Goal: Task Accomplishment & Management: Manage account settings

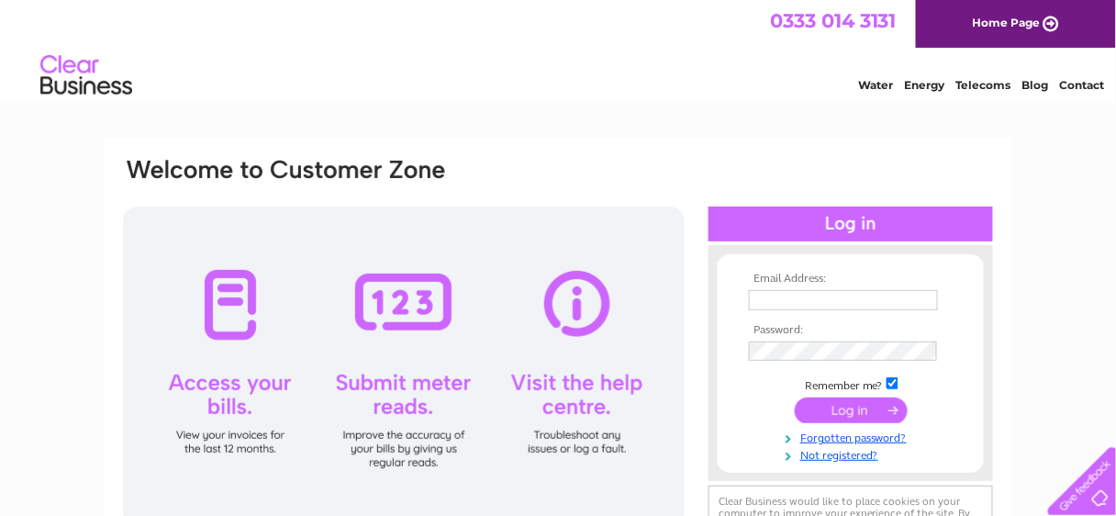
type input "[EMAIL_ADDRESS][DOMAIN_NAME]"
click at [845, 415] on input "submit" at bounding box center [851, 410] width 113 height 26
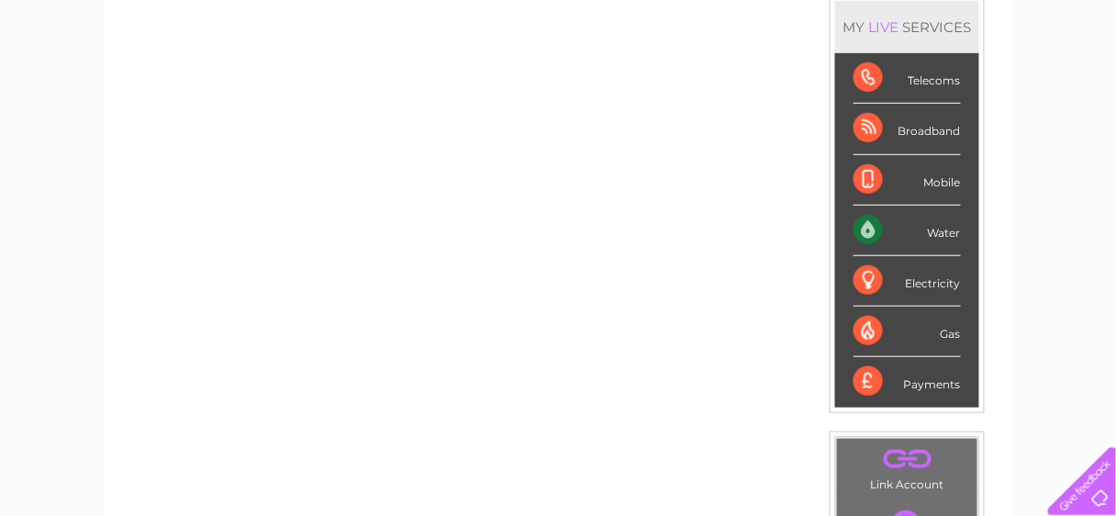
scroll to position [73, 0]
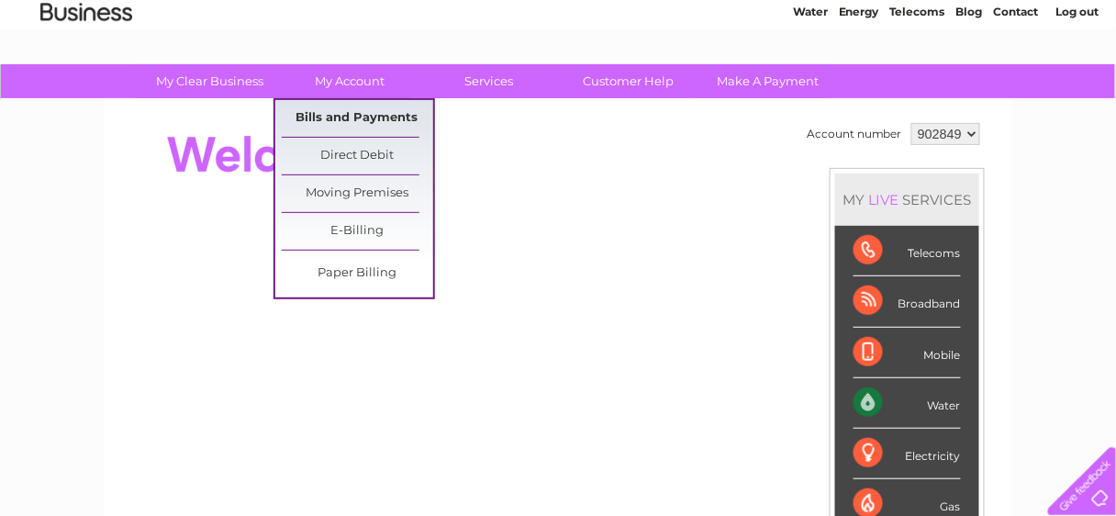
click at [359, 117] on link "Bills and Payments" at bounding box center [357, 118] width 151 height 37
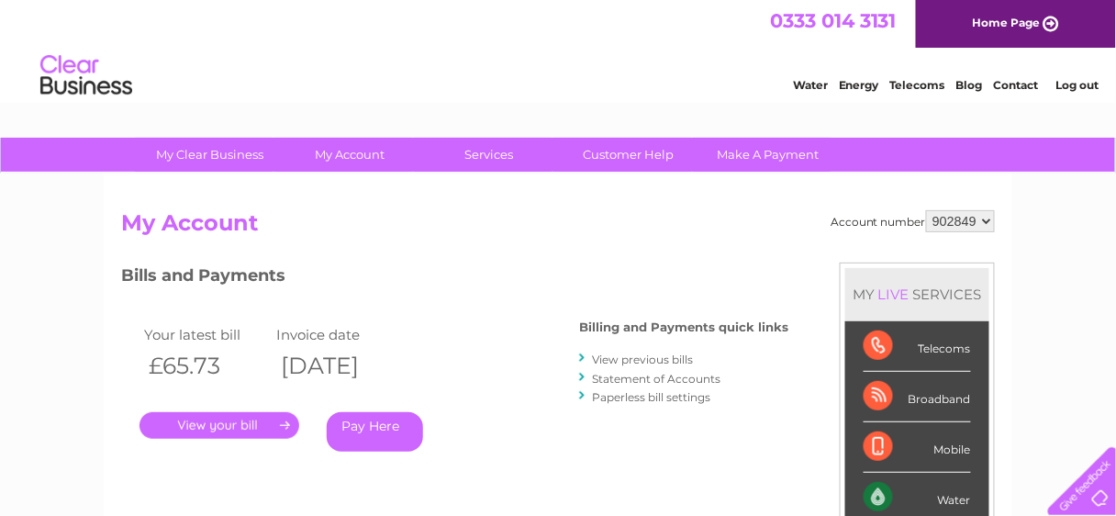
click at [251, 429] on link "." at bounding box center [219, 425] width 160 height 27
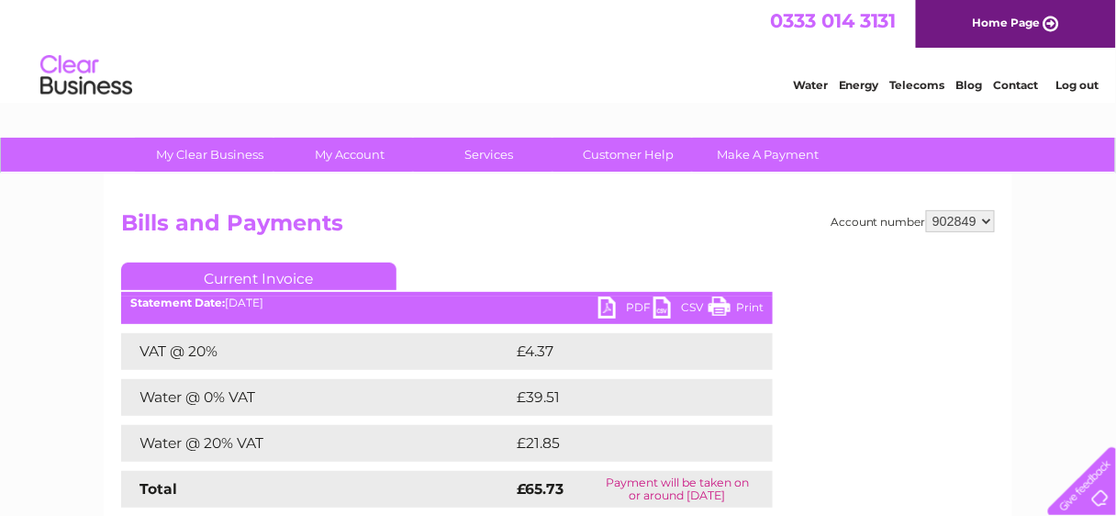
click at [612, 306] on link "PDF" at bounding box center [625, 309] width 55 height 27
